Goal: Obtain resource: Obtain resource

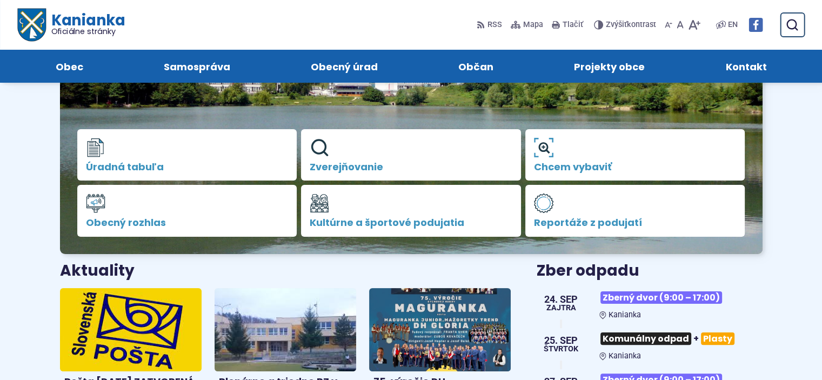
scroll to position [169, 0]
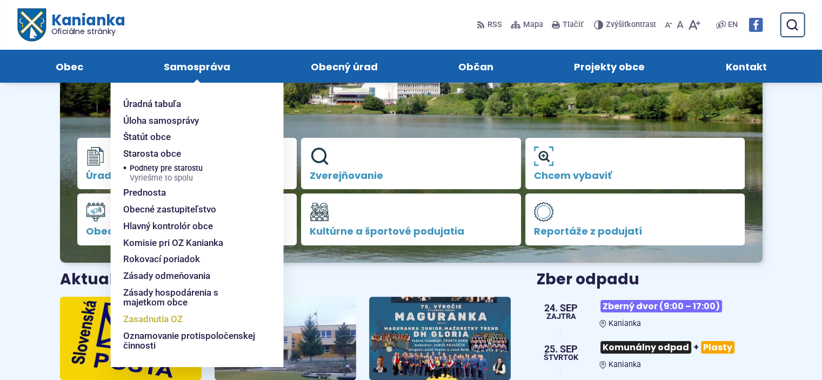
click at [174, 322] on span "Zasadnutia OZ" at bounding box center [152, 319] width 59 height 17
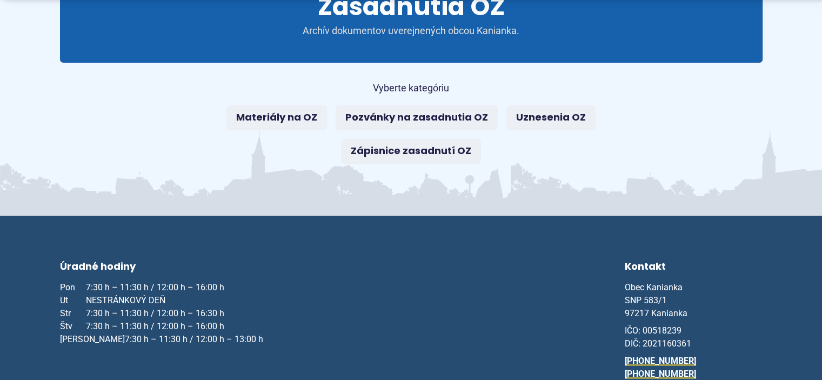
scroll to position [162, 0]
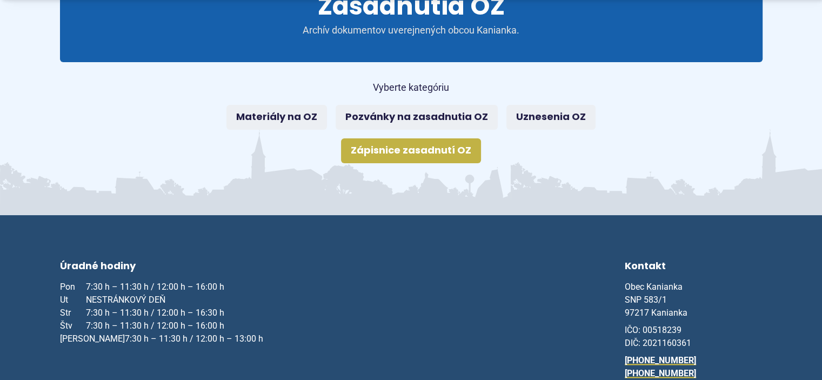
click at [429, 144] on link "Zápisnice zasadnutí OZ" at bounding box center [411, 150] width 140 height 25
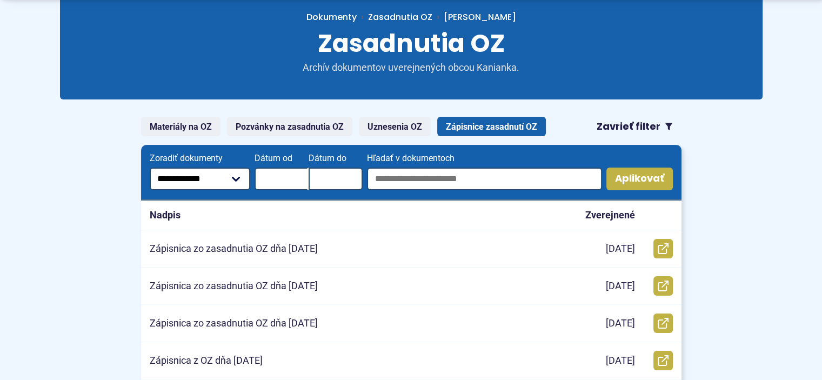
scroll to position [150, 0]
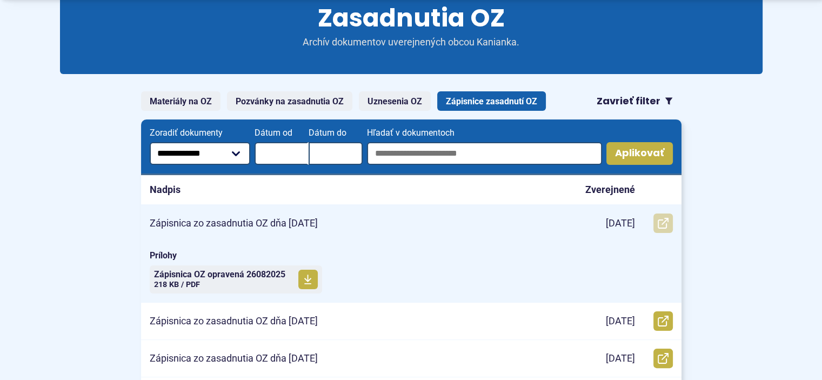
click at [654, 220] on link "Otvoriť document Zápisnica zo zasadnutia OZ dňa 26.8.2025 v novom okne." at bounding box center [663, 223] width 19 height 19
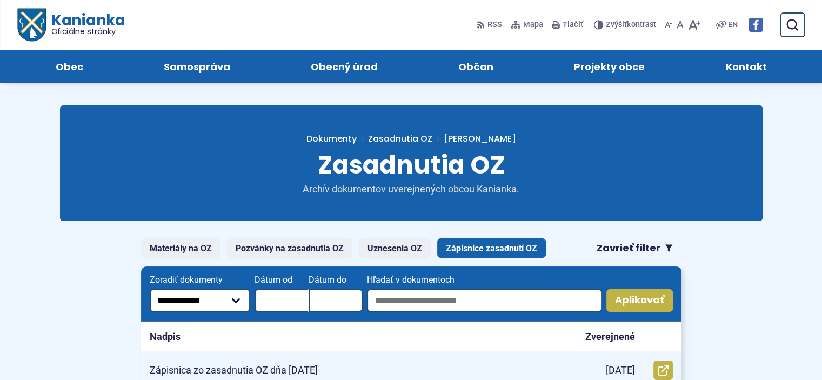
scroll to position [0, 0]
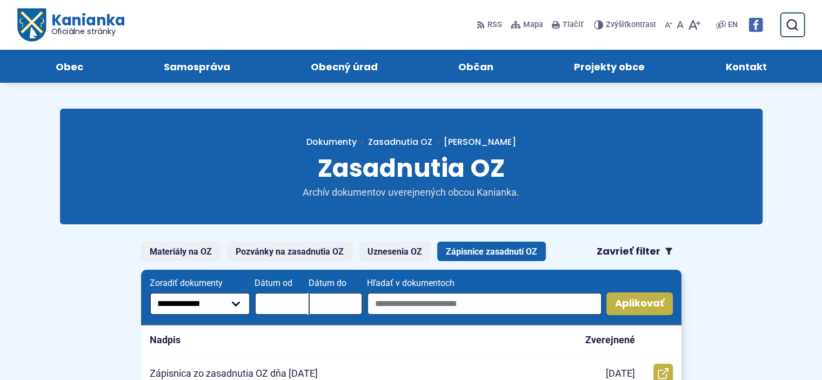
click at [63, 29] on span "Oficiálne stránky" at bounding box center [88, 32] width 74 height 8
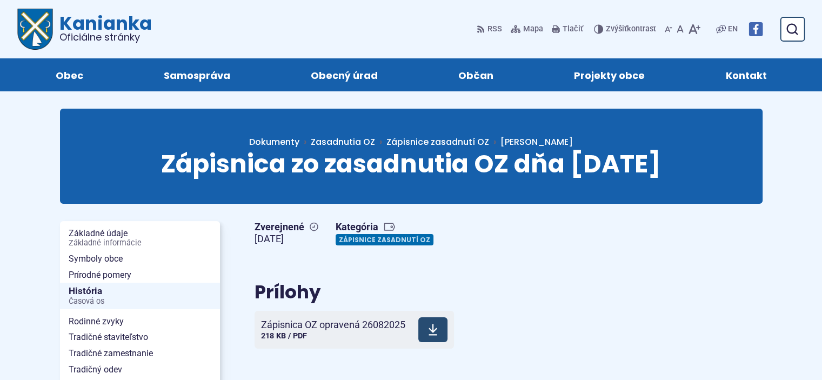
click at [387, 326] on span "Zápisnica OZ opravená 26082025" at bounding box center [333, 325] width 144 height 11
